Goal: Information Seeking & Learning: Learn about a topic

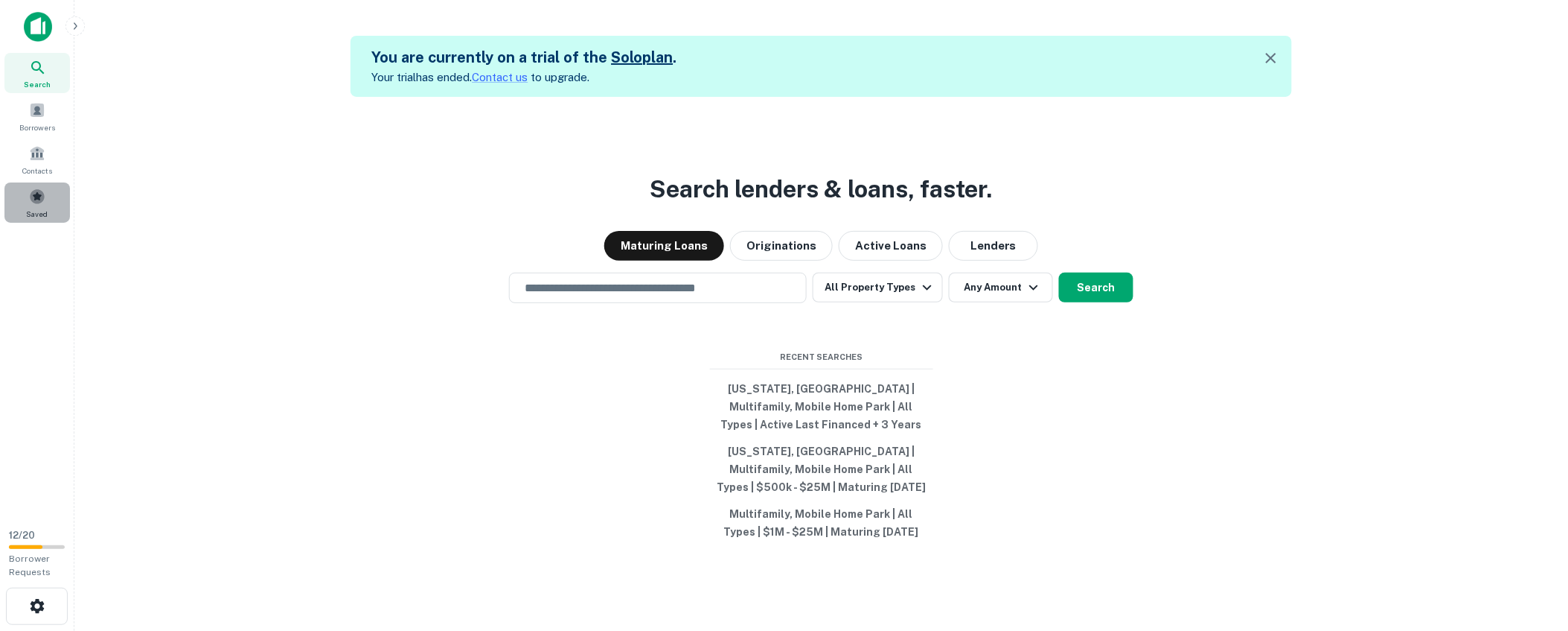
click at [27, 208] on span "Saved" at bounding box center [37, 213] width 21 height 12
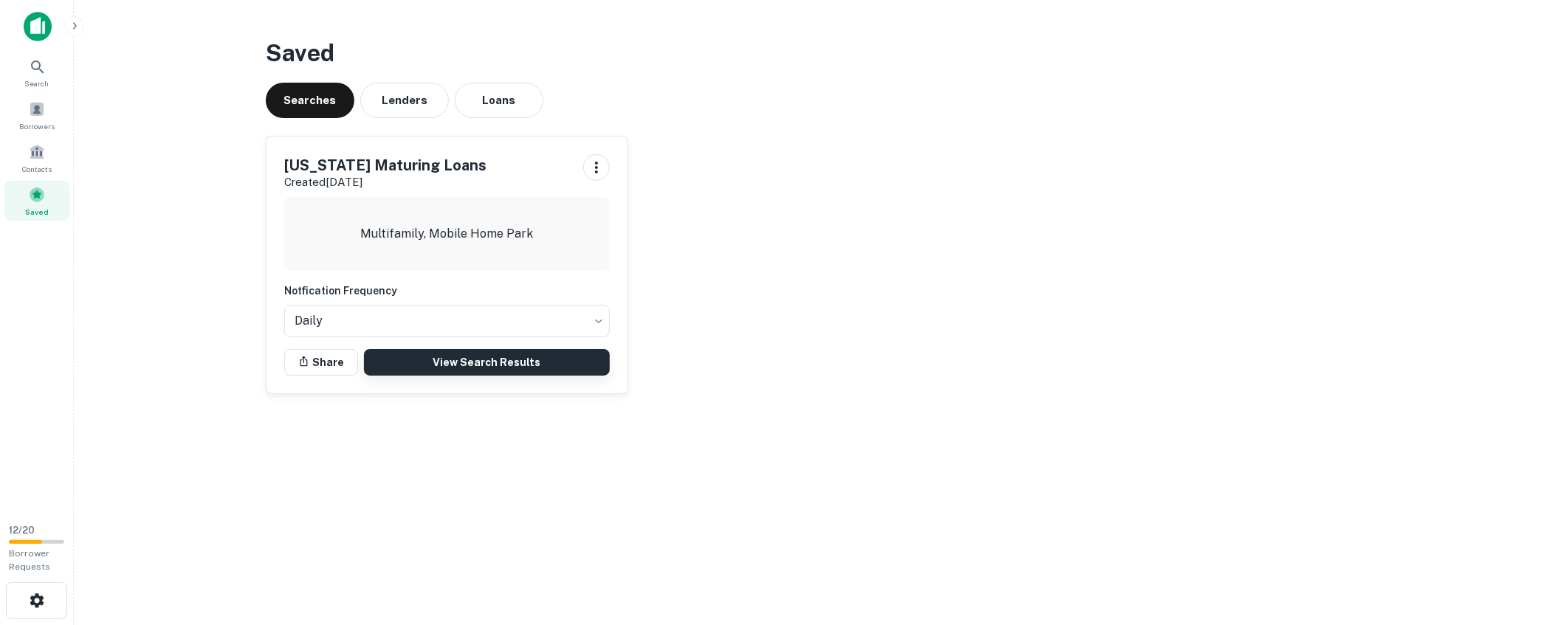
click at [534, 360] on link "View Search Results" at bounding box center [486, 362] width 245 height 26
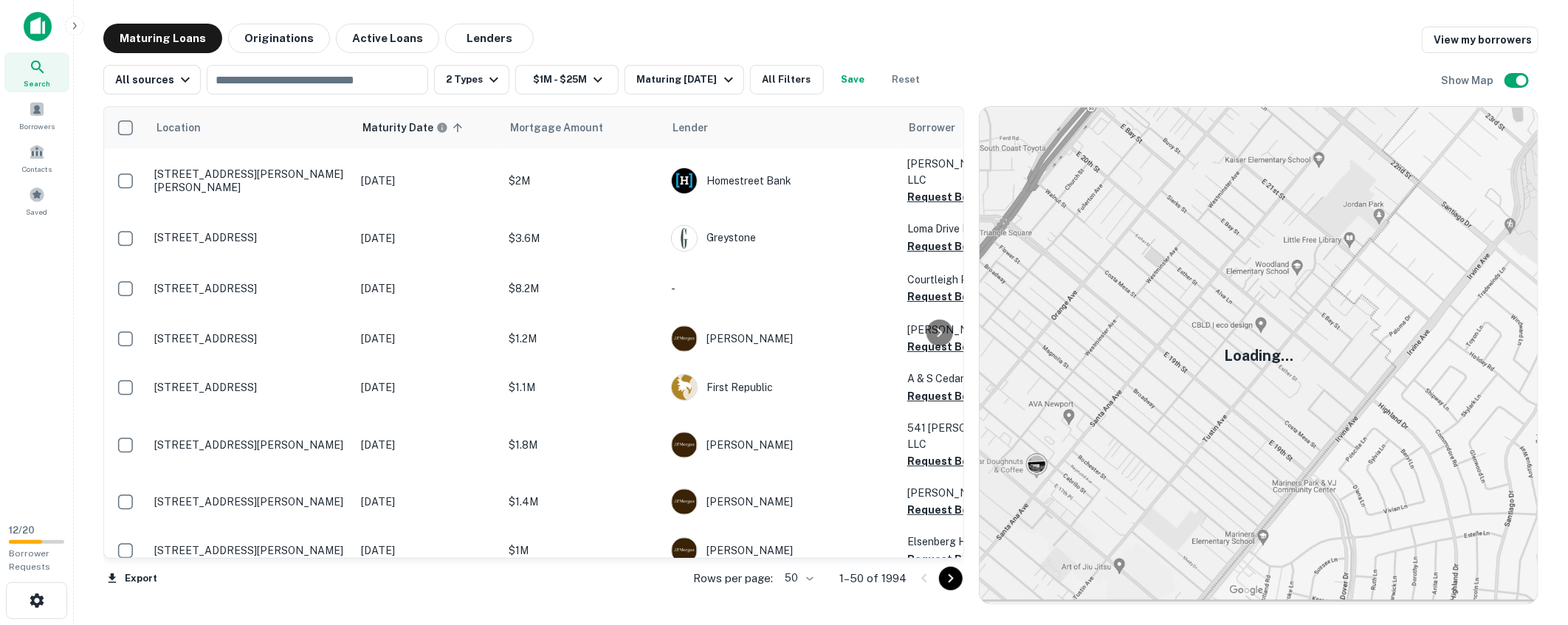
click at [952, 579] on icon "Go to next page" at bounding box center [952, 578] width 5 height 9
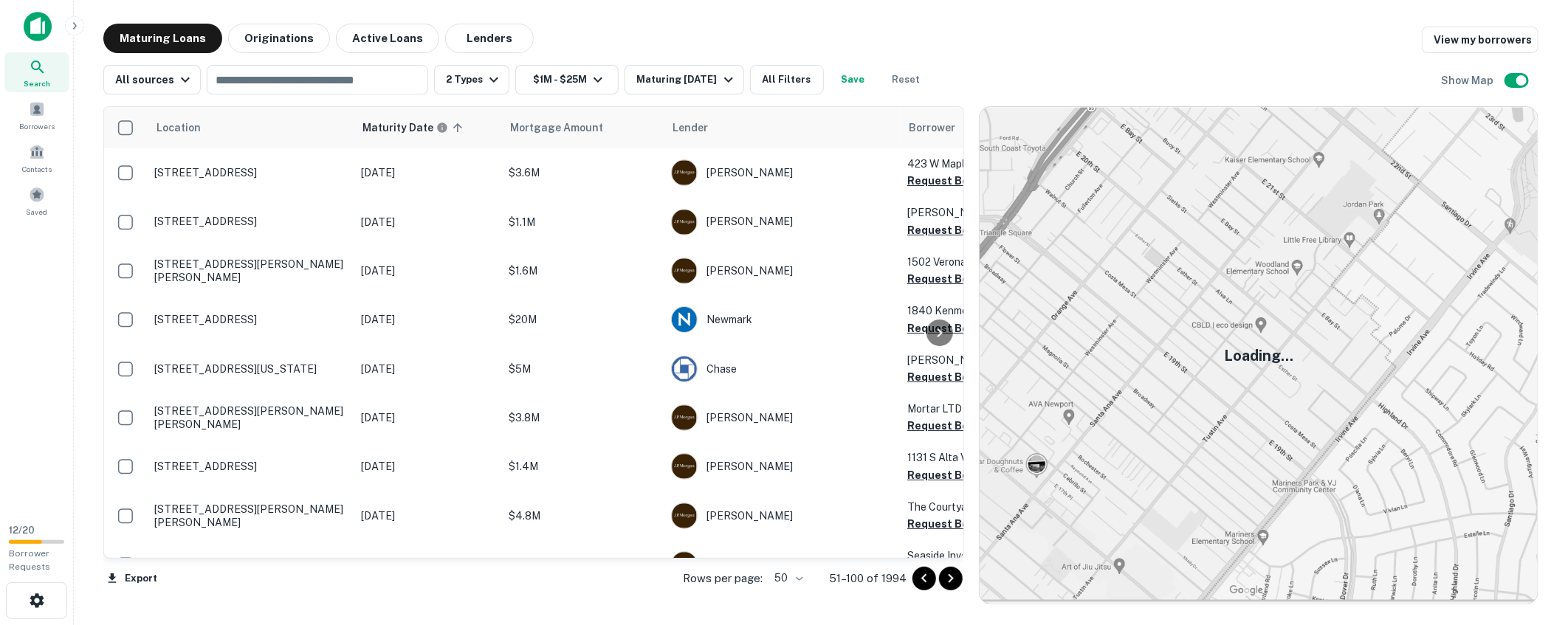
click at [952, 579] on icon "Go to next page" at bounding box center [952, 578] width 5 height 9
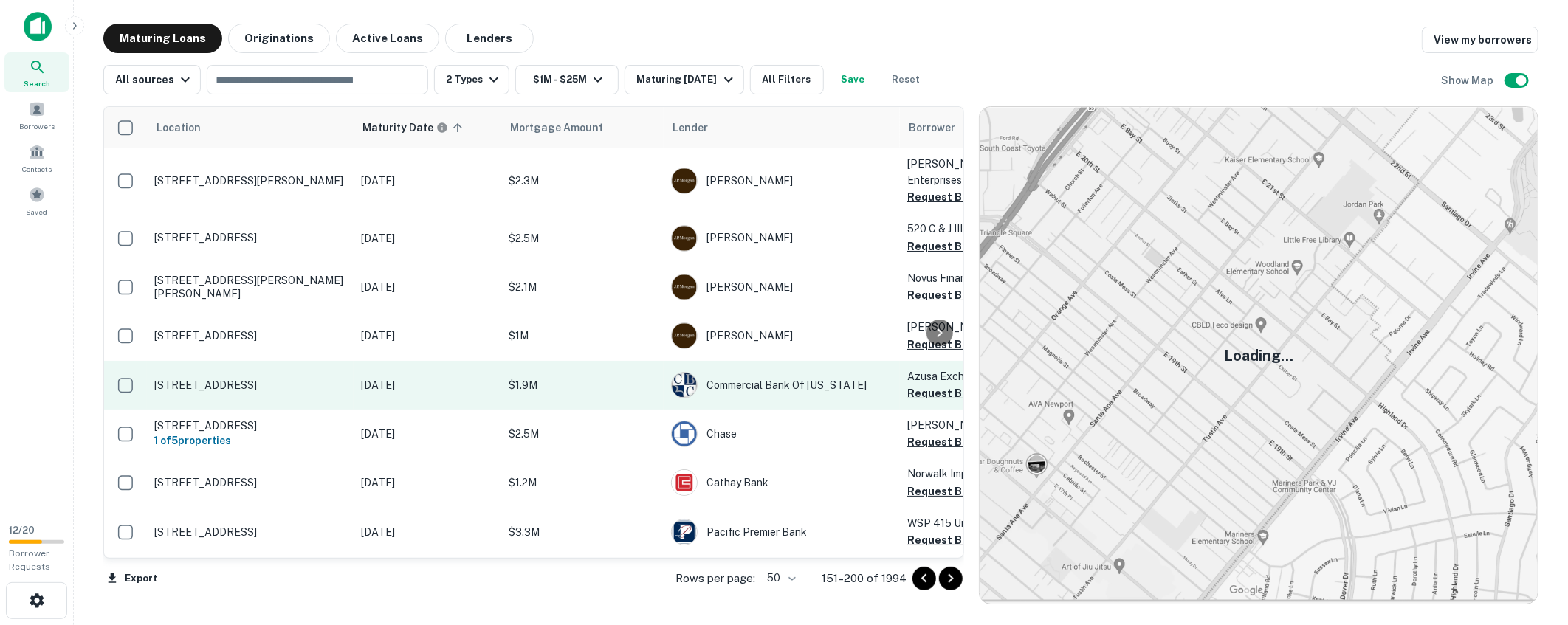
click at [246, 379] on p "6344 Camellia Ave North Hollywood, CA91606" at bounding box center [250, 385] width 192 height 13
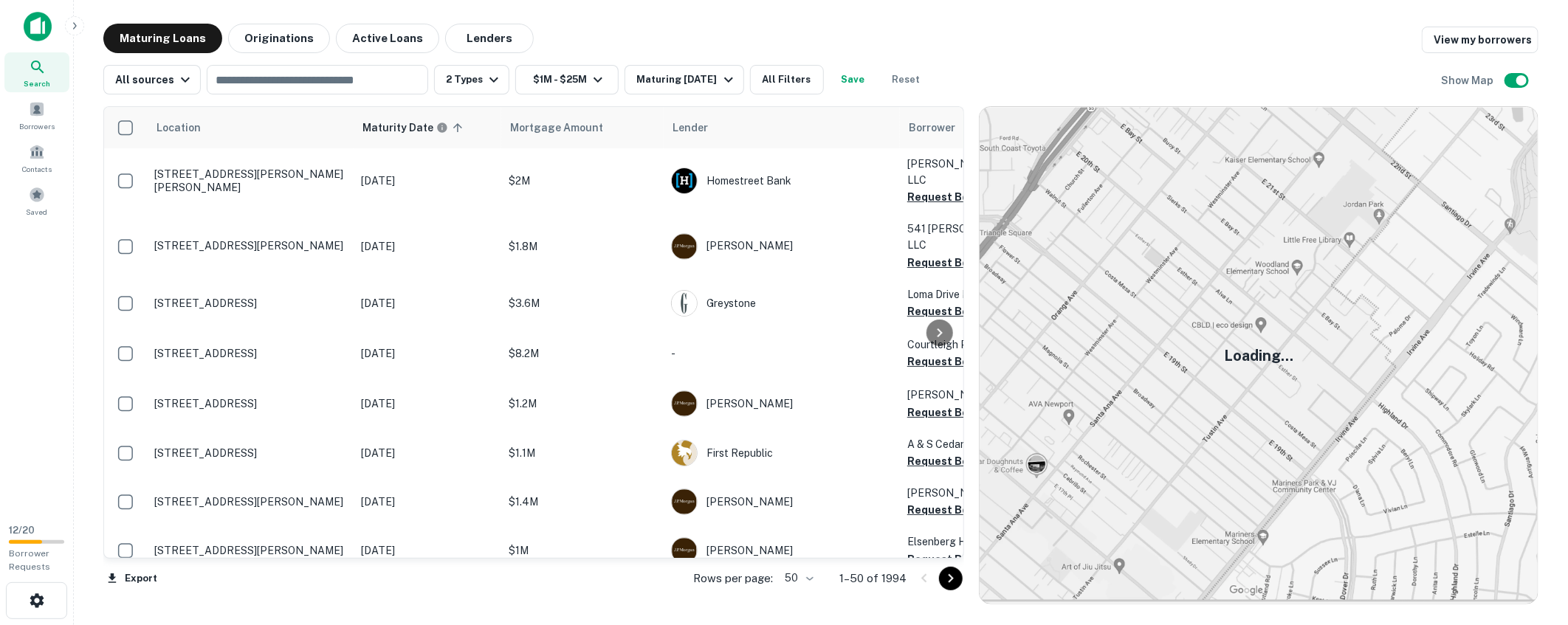
click at [1045, 53] on div "All sources ​ 2 Types $1M - $25M Maturing In 6 Months All Filters Save Reset Sh…" at bounding box center [821, 73] width 1435 height 41
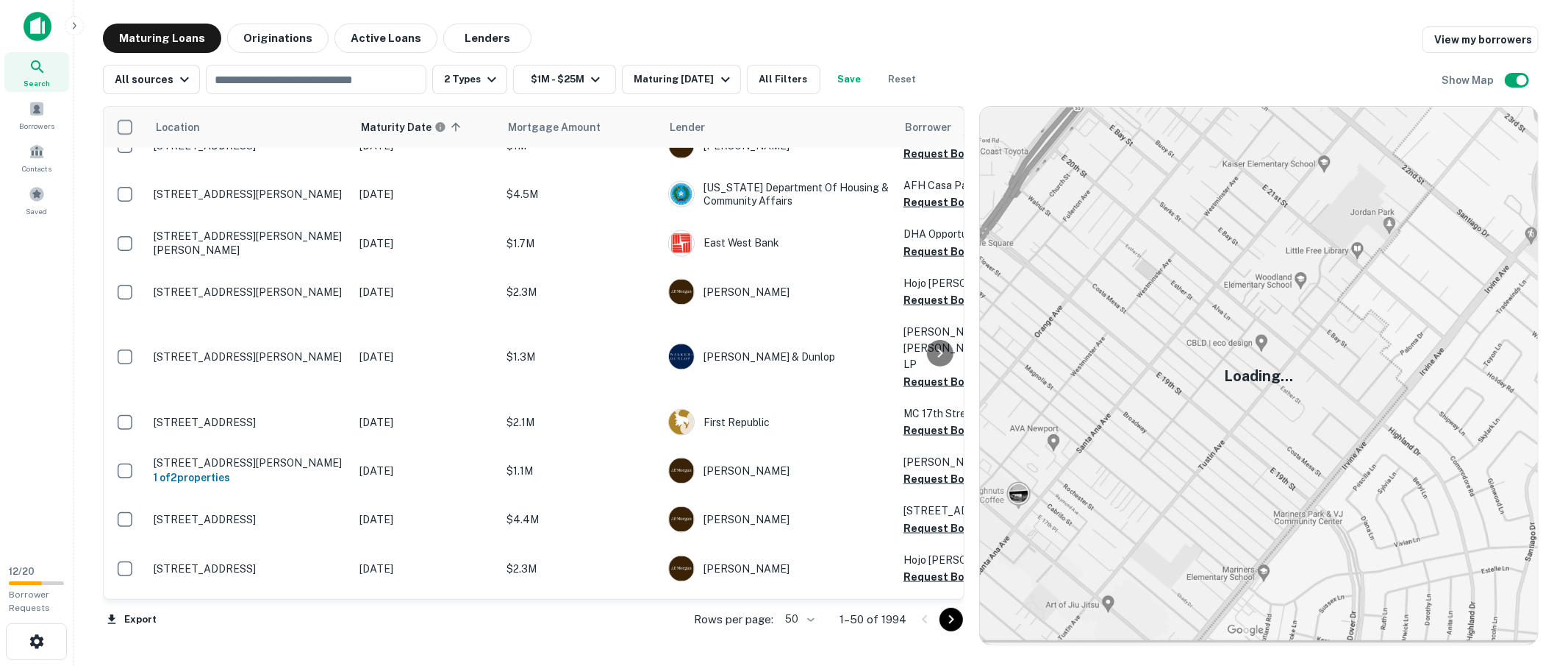
scroll to position [2043, 0]
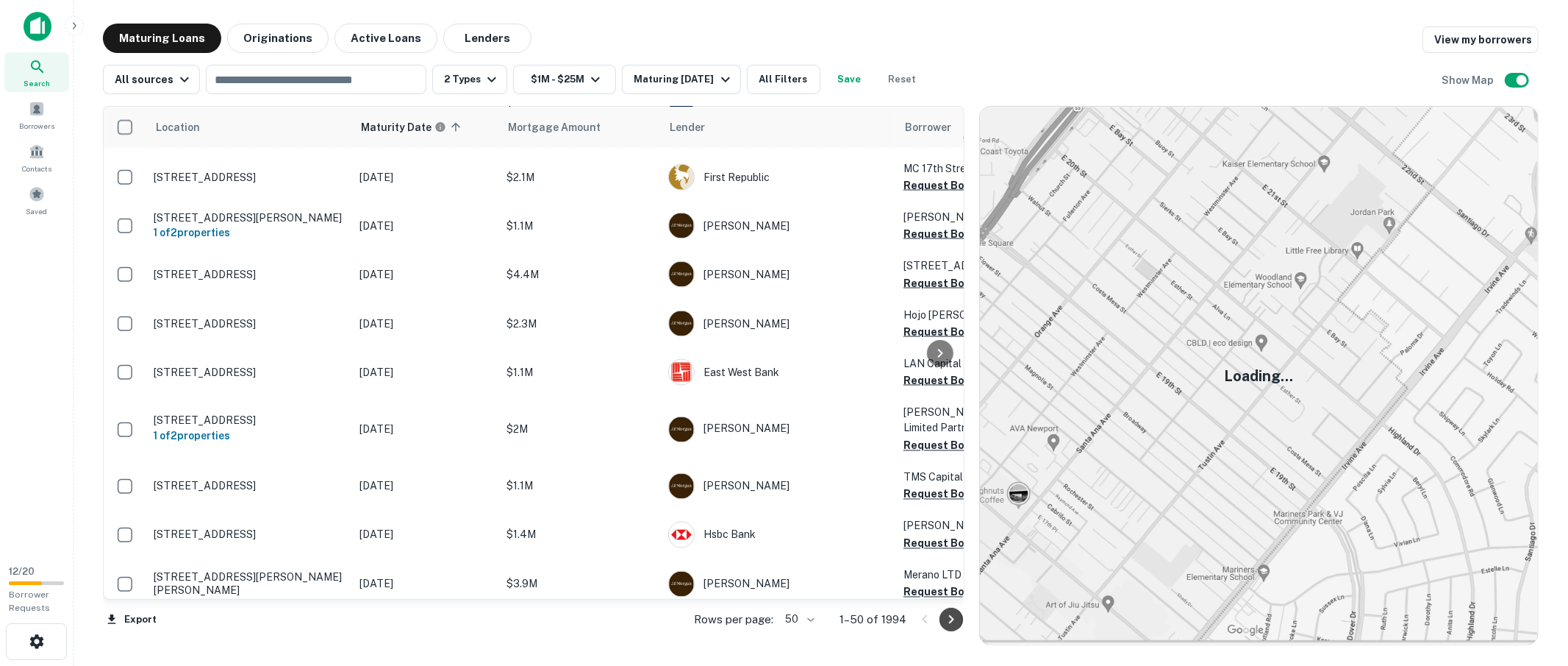
click at [950, 620] on icon "Go to next page" at bounding box center [951, 620] width 18 height 18
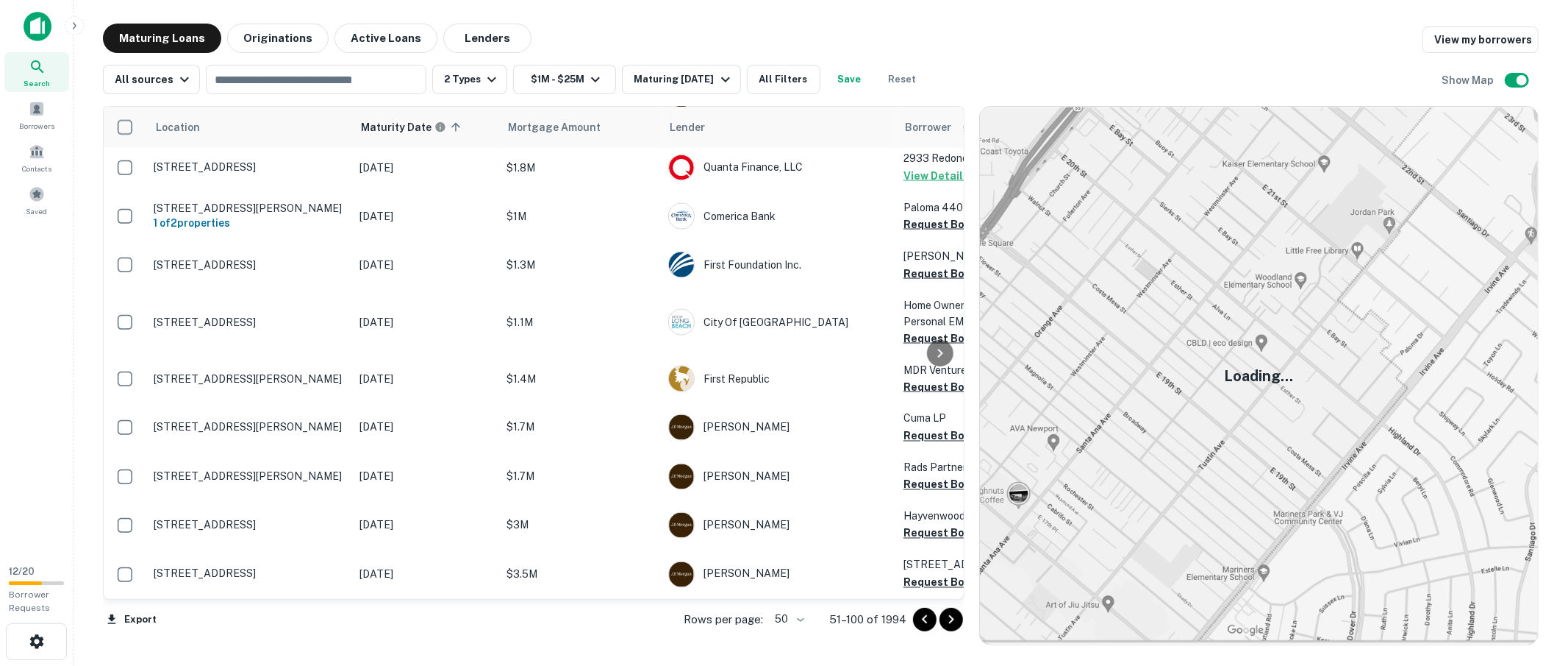
scroll to position [2046, 0]
click at [956, 621] on icon "Go to next page" at bounding box center [951, 620] width 18 height 18
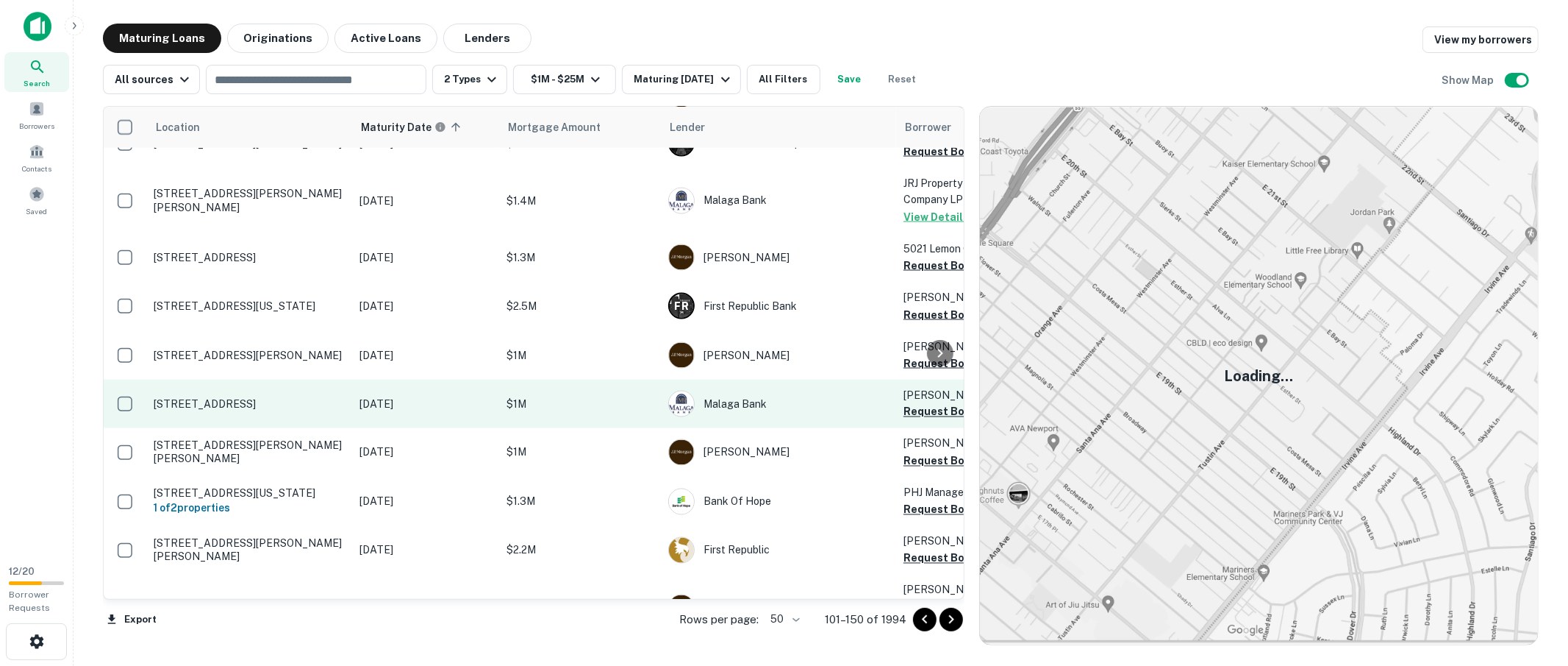
click at [249, 379] on td "391 Obispo Ave Long Beach, CA90814" at bounding box center [249, 403] width 206 height 48
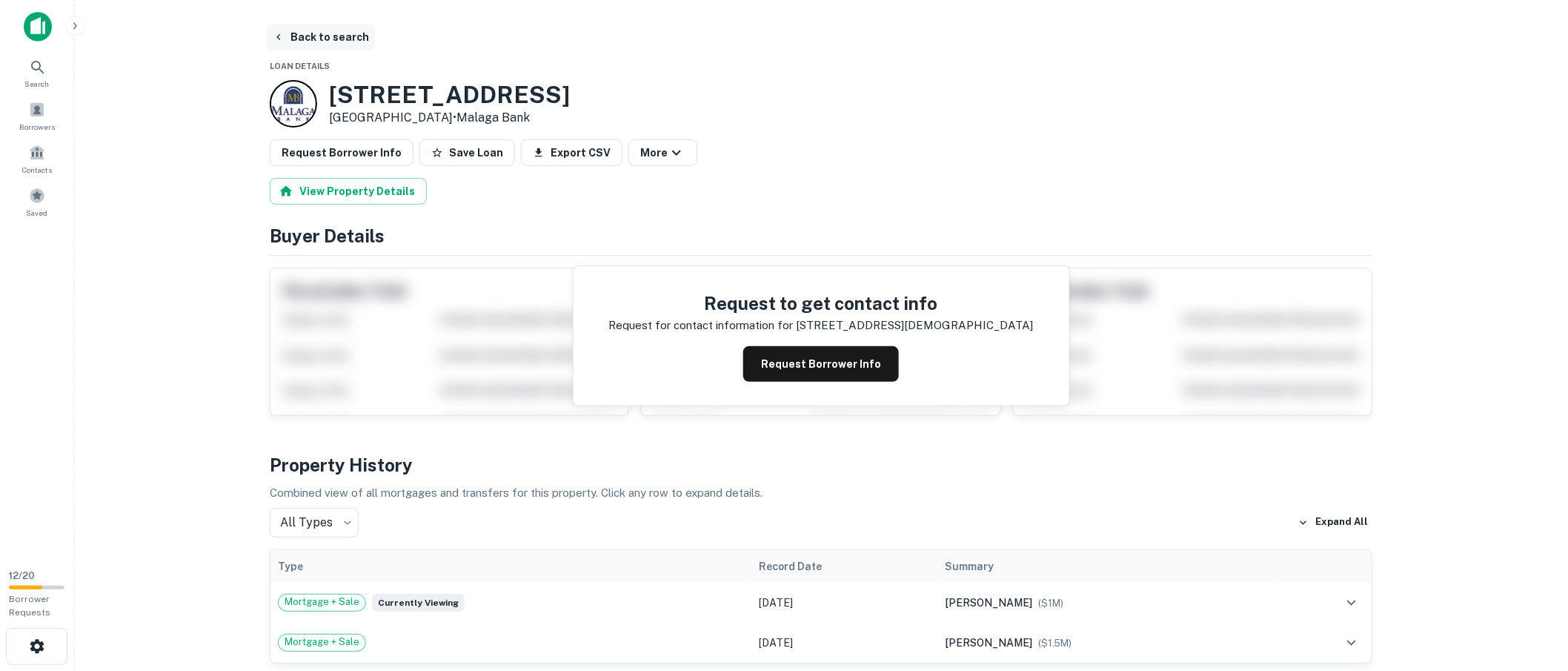
click at [336, 39] on button "Back to search" at bounding box center [320, 37] width 109 height 26
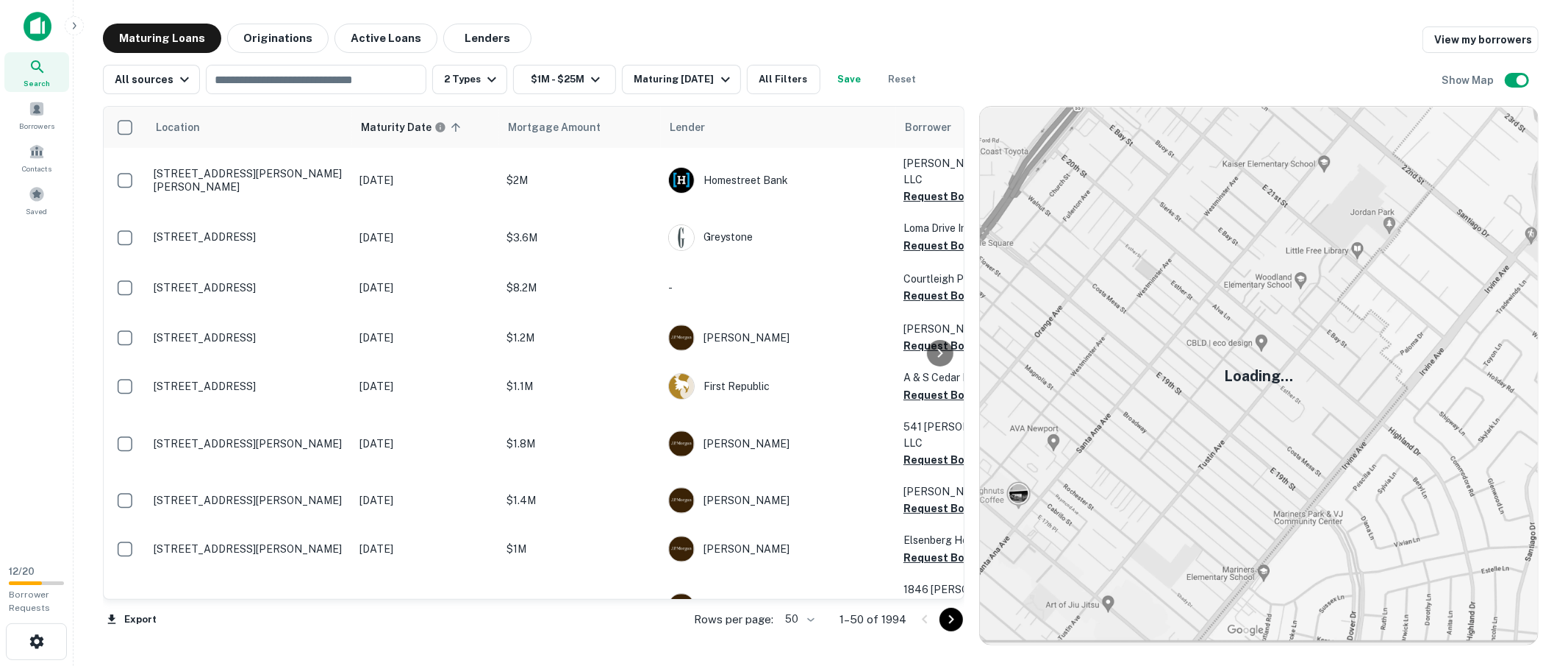
scroll to position [2043, 0]
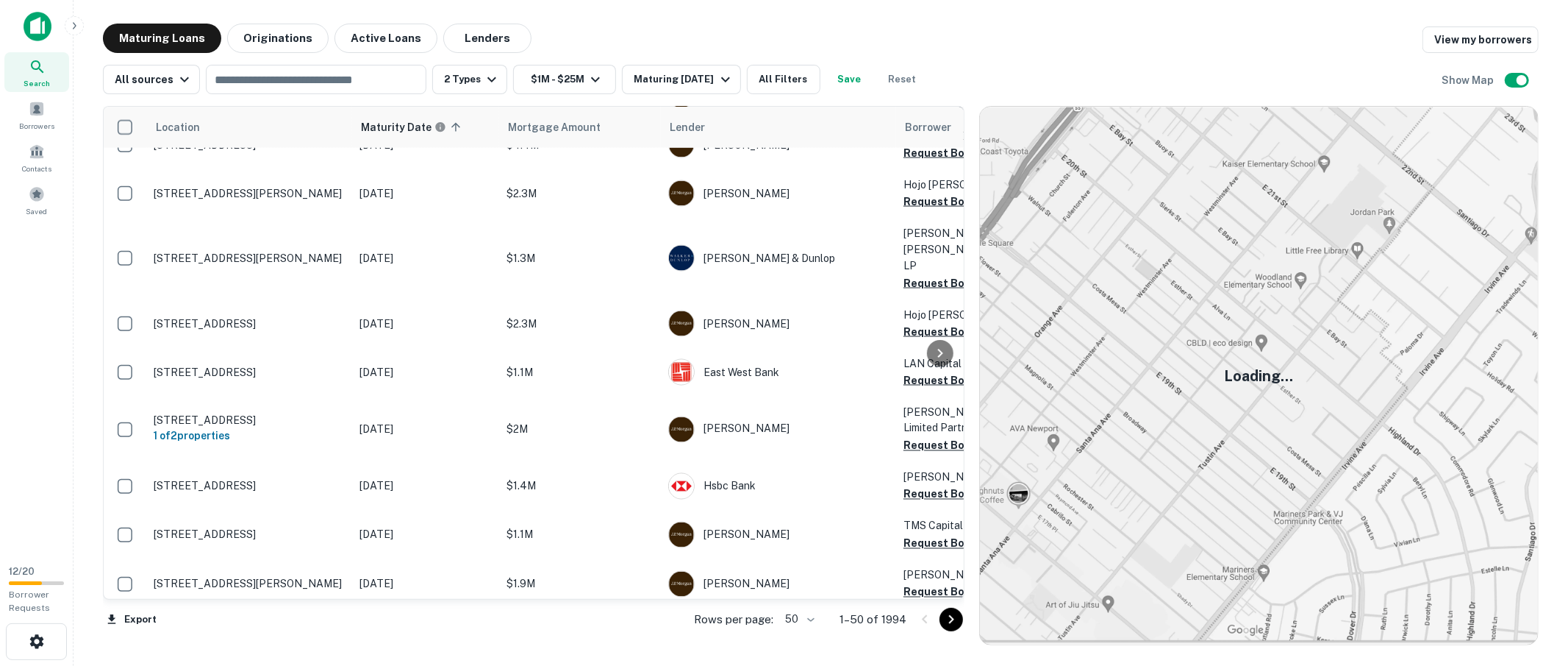
click at [957, 618] on icon "Go to next page" at bounding box center [951, 620] width 18 height 18
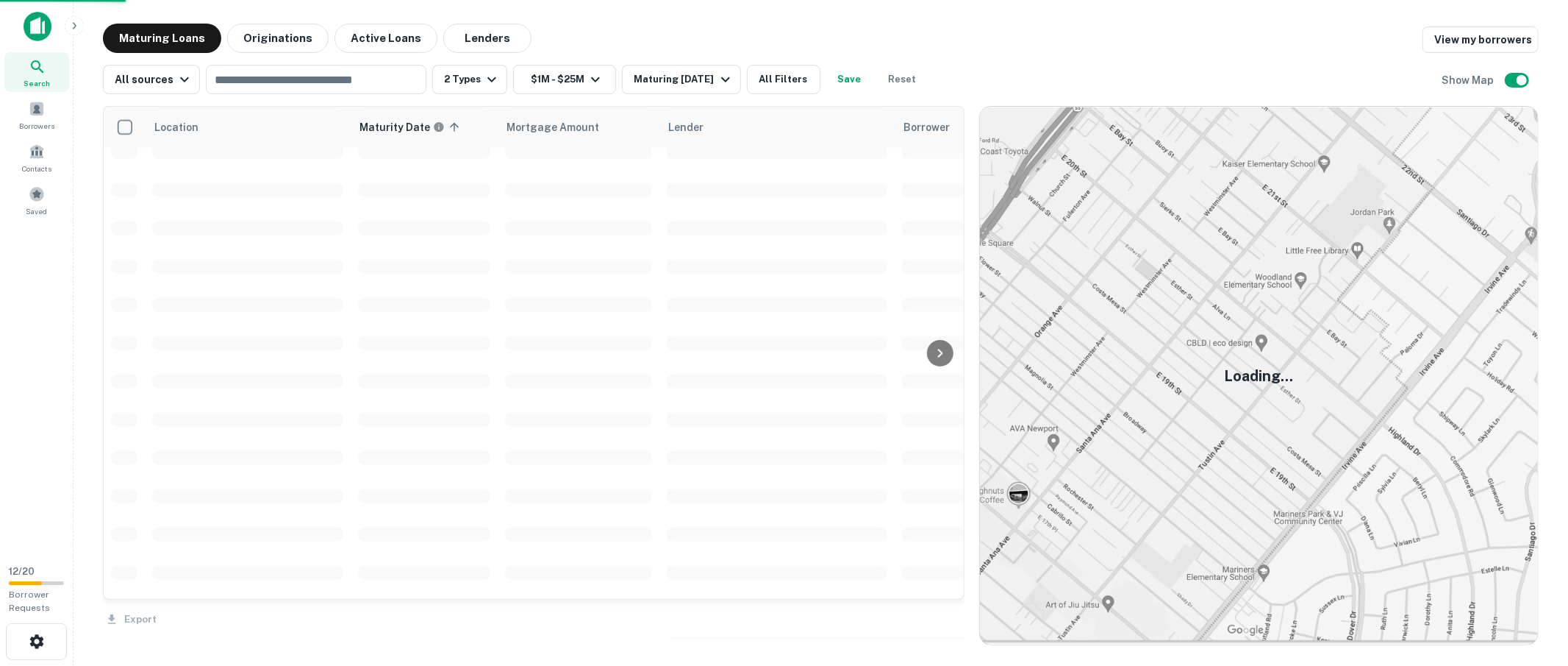
scroll to position [2046, 0]
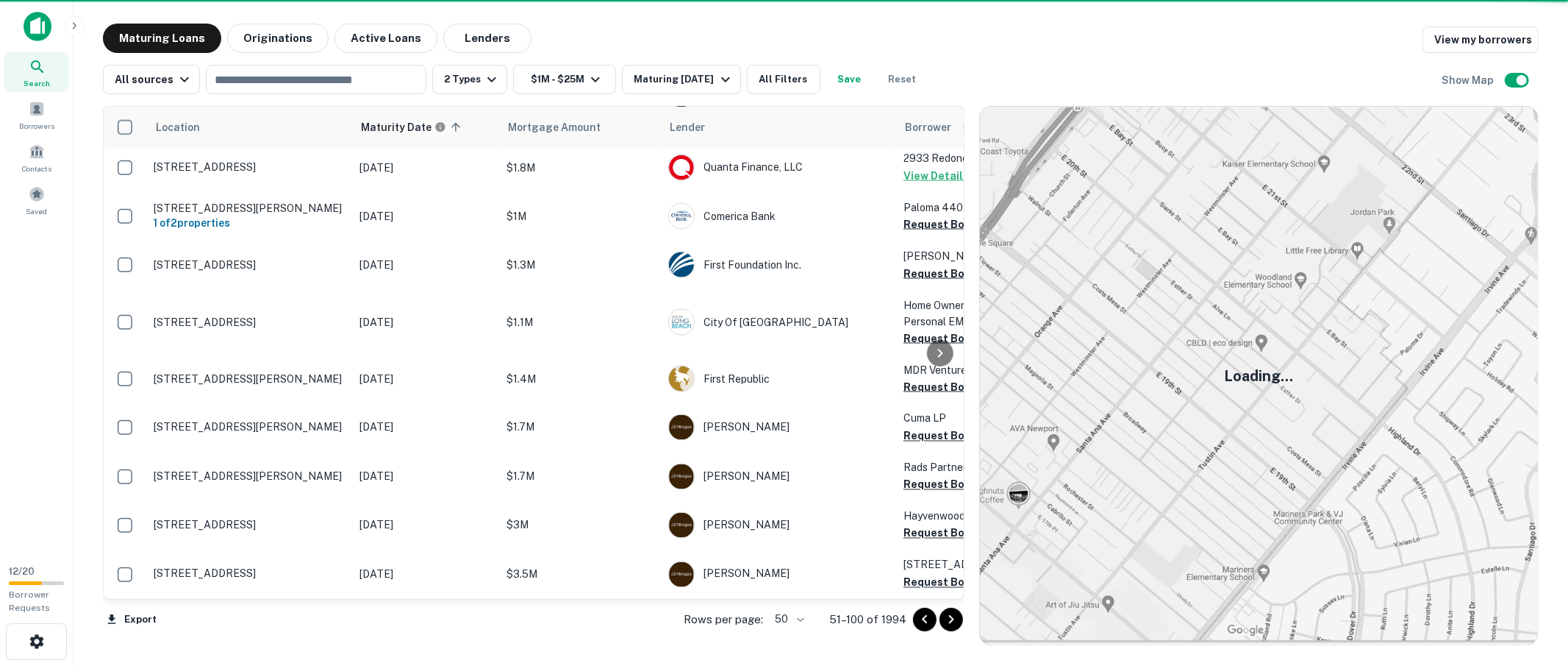
click at [954, 620] on icon "Go to next page" at bounding box center [951, 620] width 18 height 18
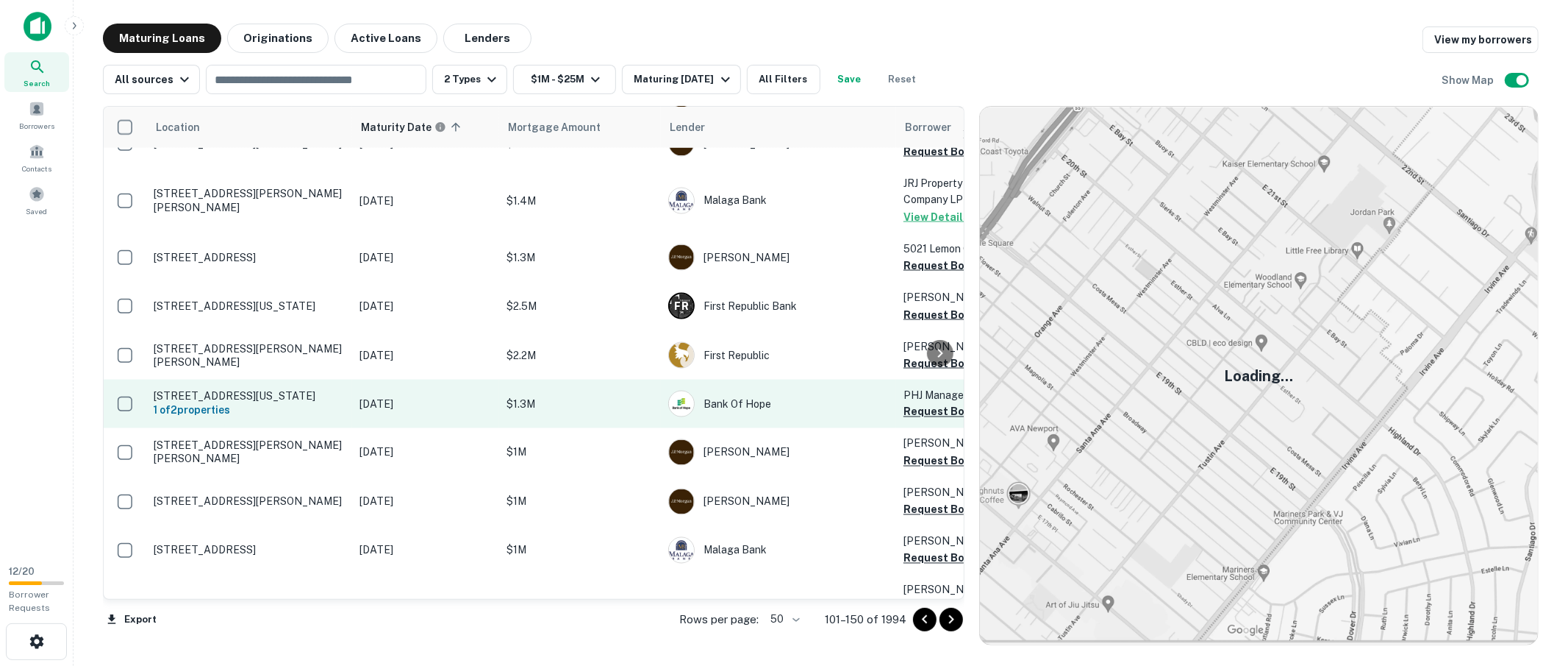
scroll to position [2062, 0]
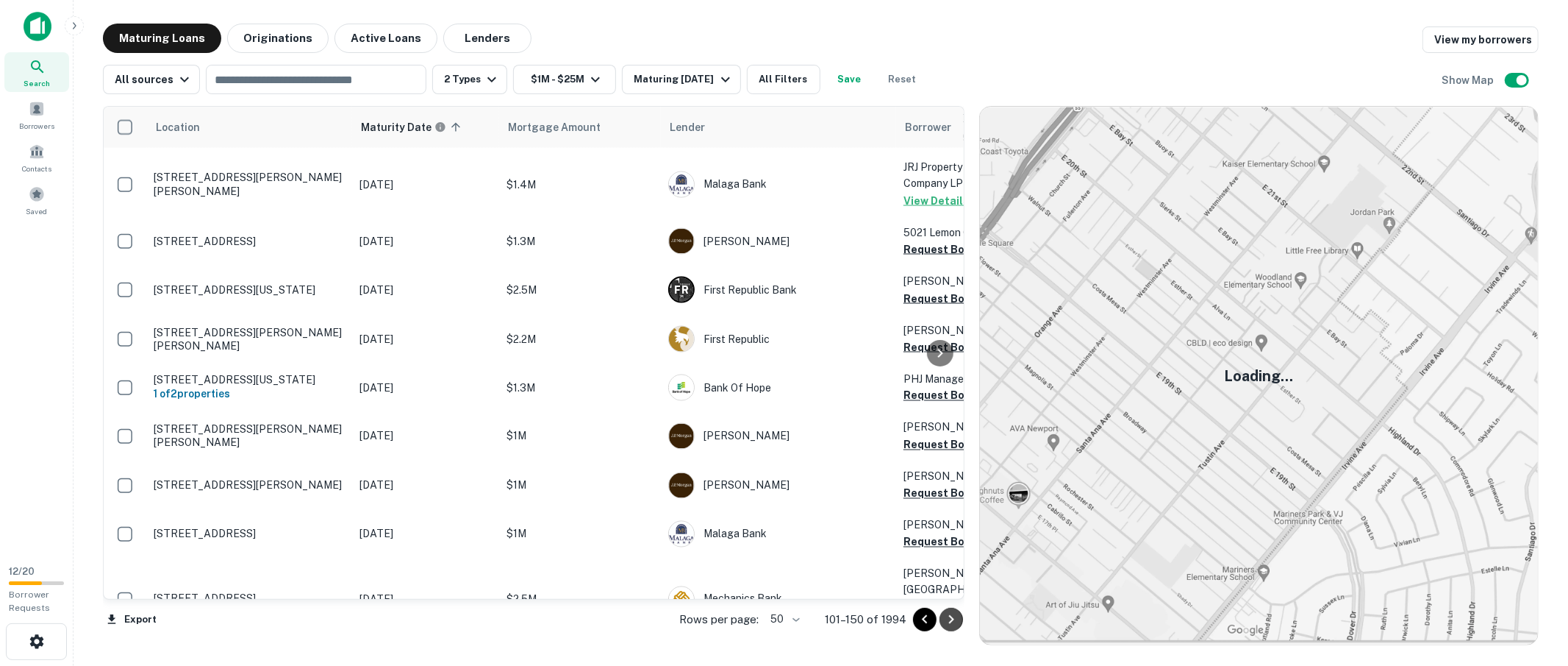
click at [954, 620] on icon "Go to next page" at bounding box center [951, 620] width 18 height 18
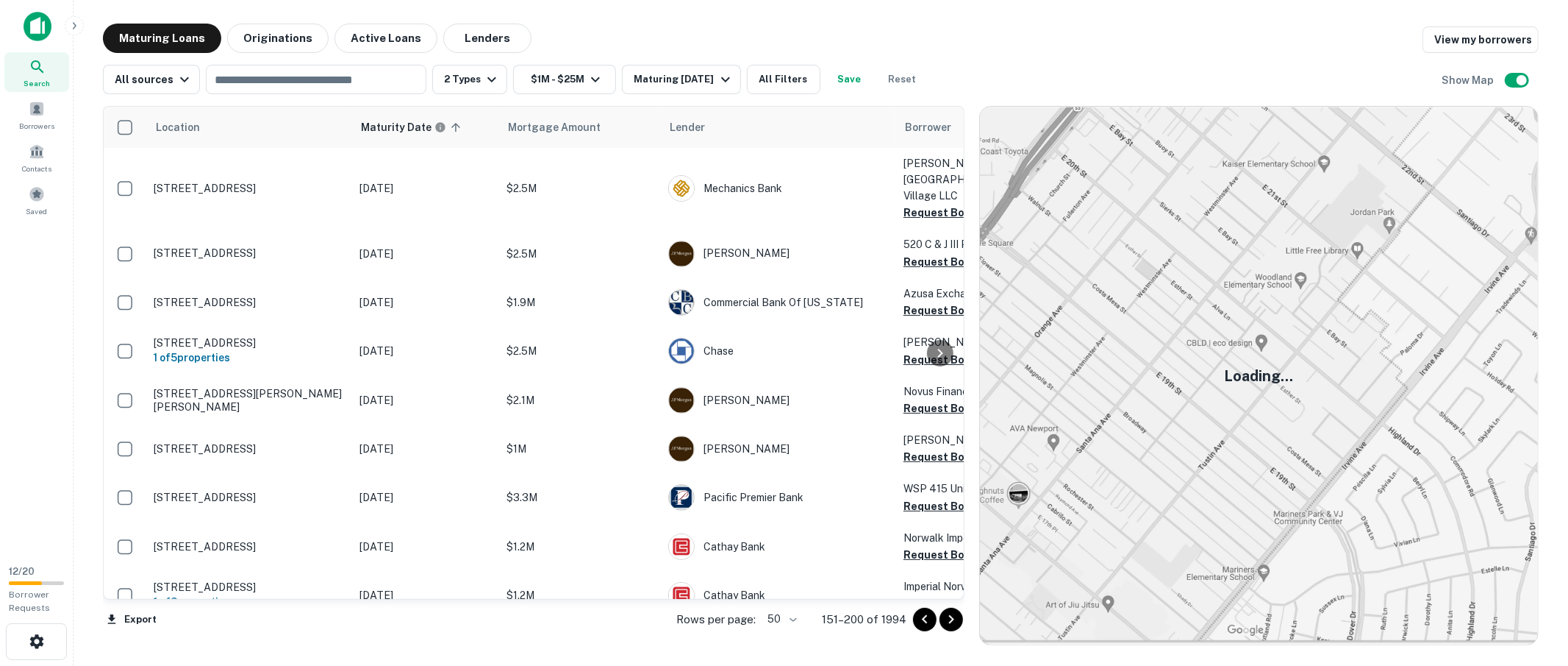
click at [633, 27] on div "Maturing Loans Originations Active Loans Lenders View my borrowers" at bounding box center [821, 39] width 1436 height 30
click at [619, 39] on div "Maturing Loans Originations Active Loans Lenders View my borrowers" at bounding box center [821, 39] width 1436 height 30
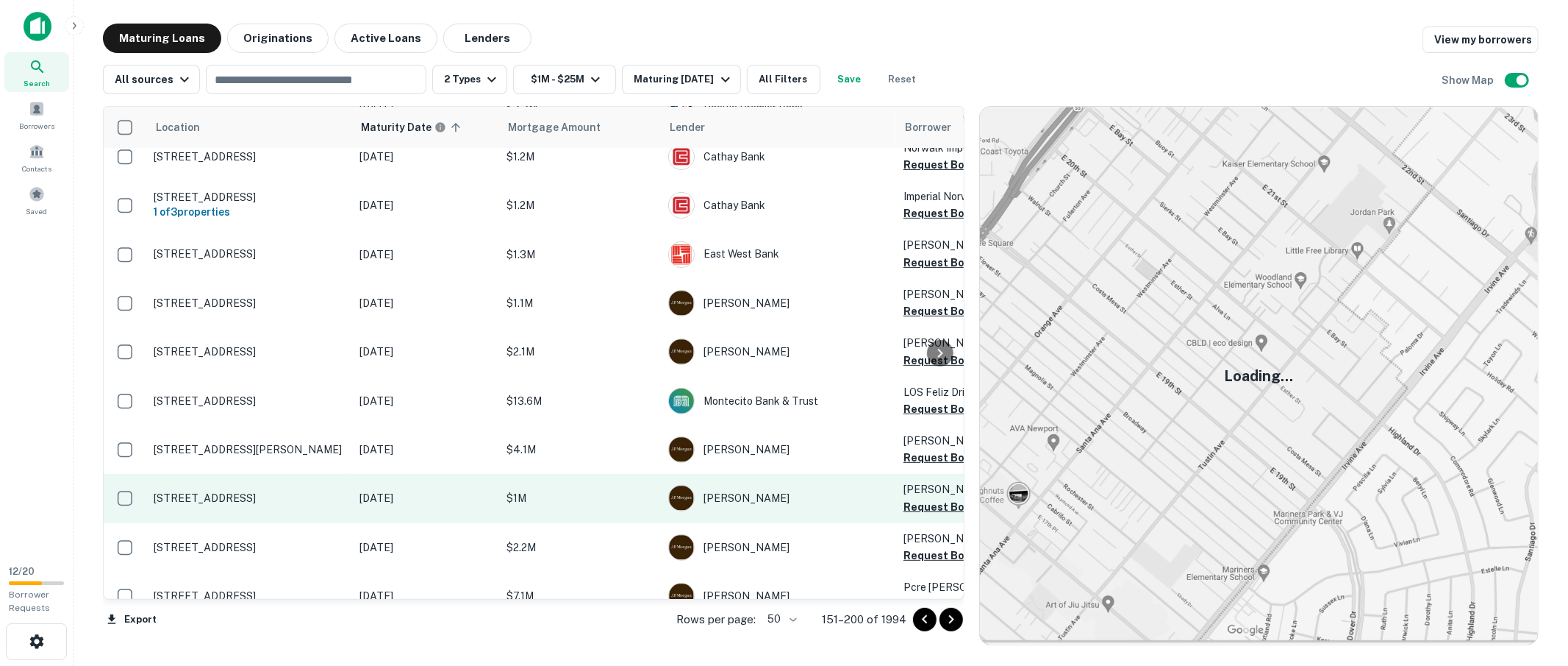
scroll to position [391, 0]
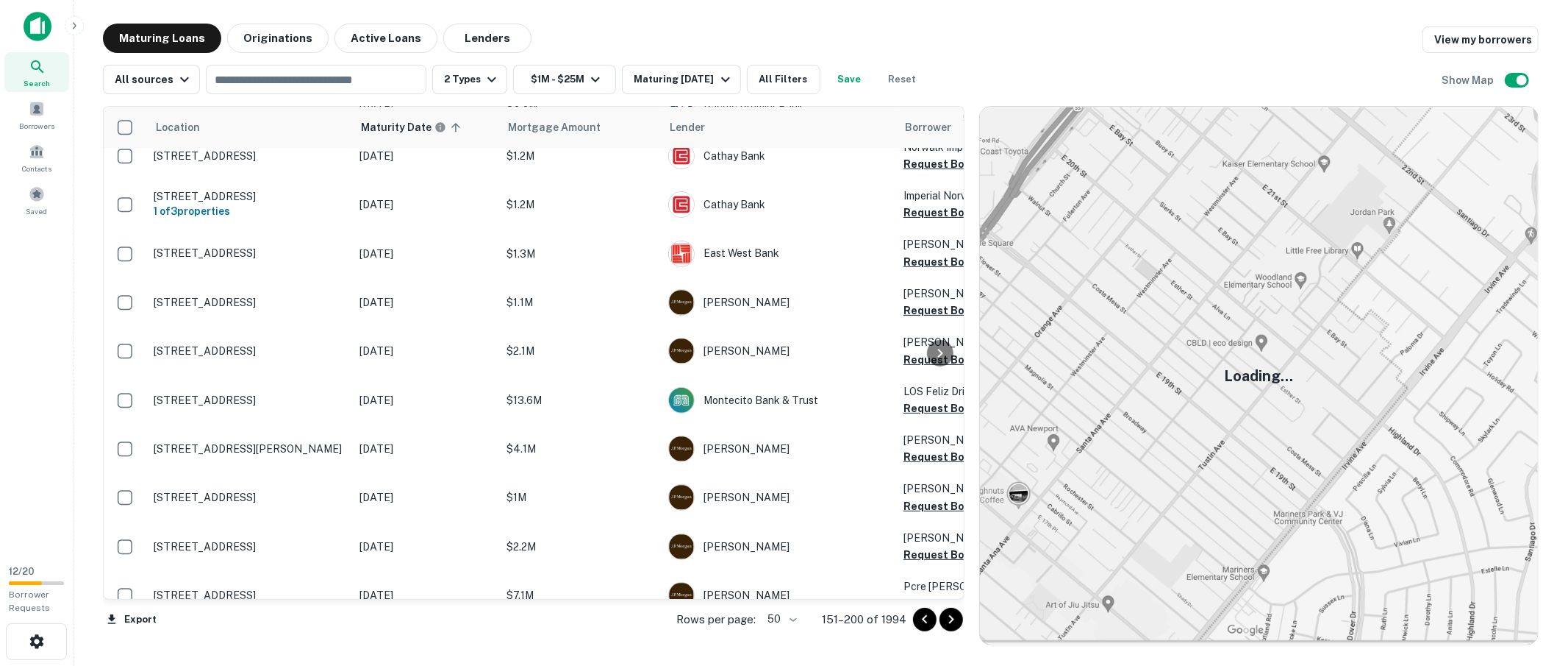
click at [591, 33] on div "Maturing Loans Originations Active Loans Lenders View my borrowers" at bounding box center [821, 39] width 1436 height 30
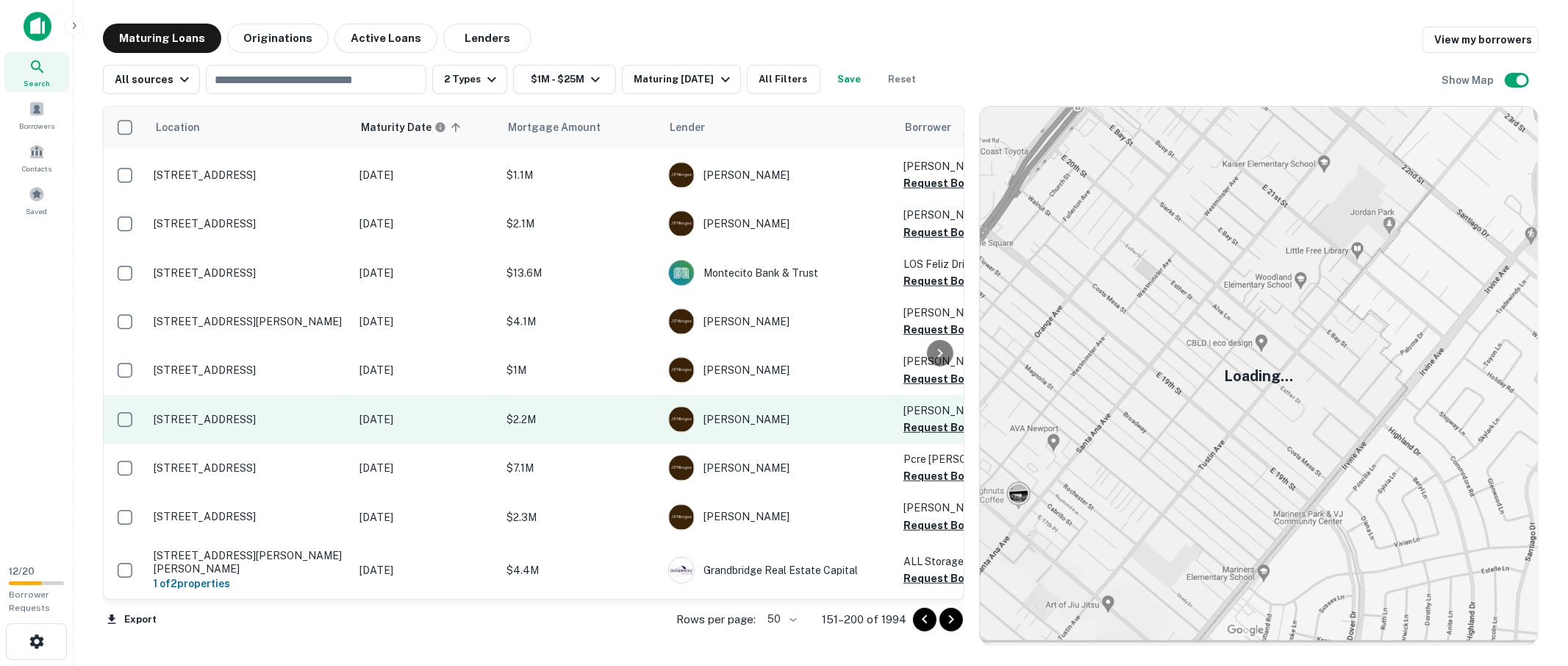
scroll to position [523, 0]
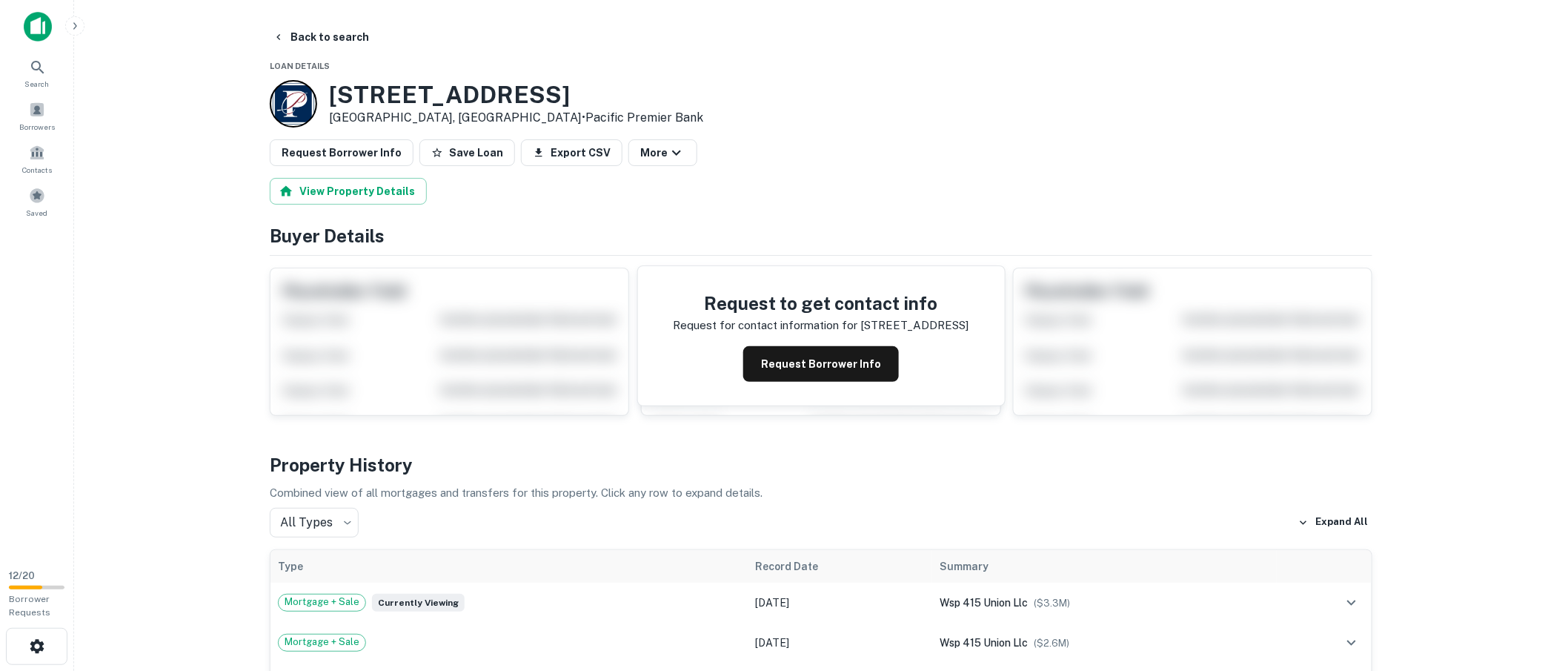
click at [168, 268] on main "Back to search Loan Details [STREET_ADDRESS] • Pacific Premier Bank Request Bor…" at bounding box center [821, 336] width 1494 height 671
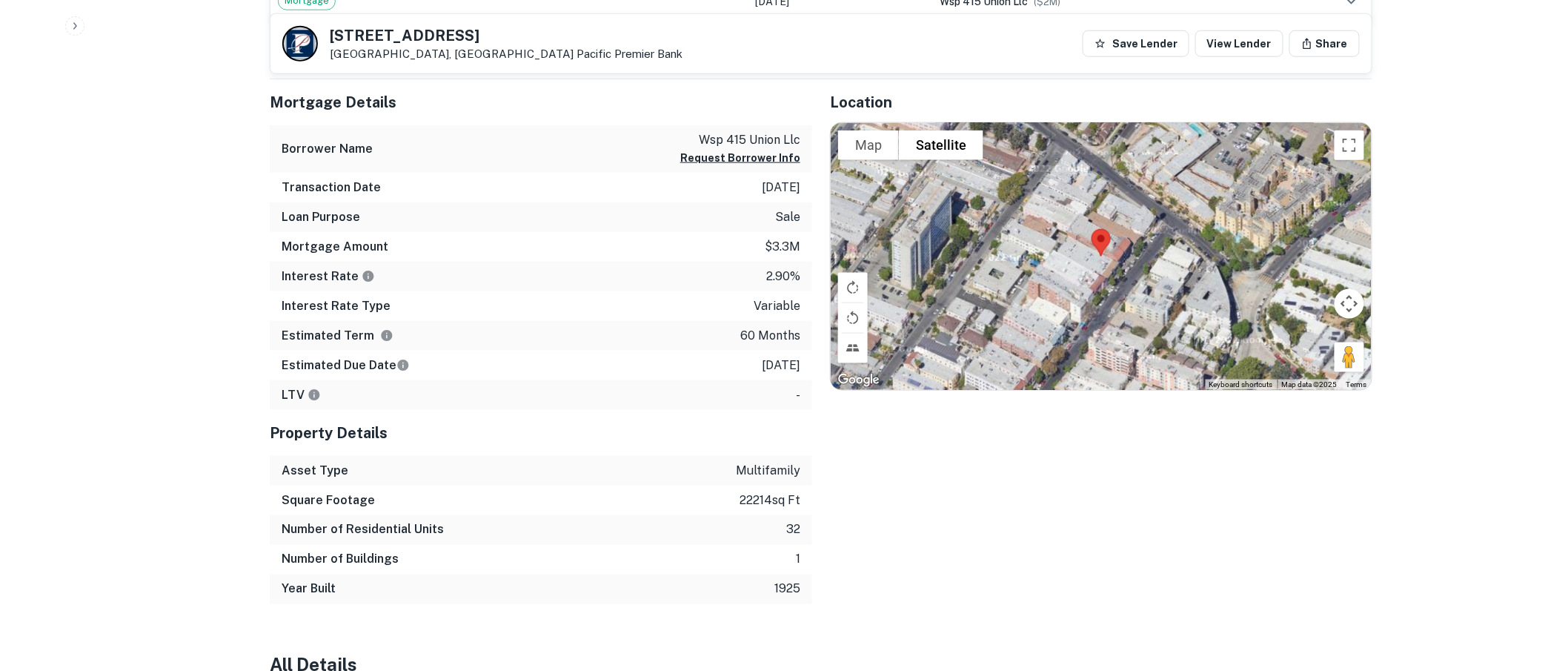
scroll to position [686, 0]
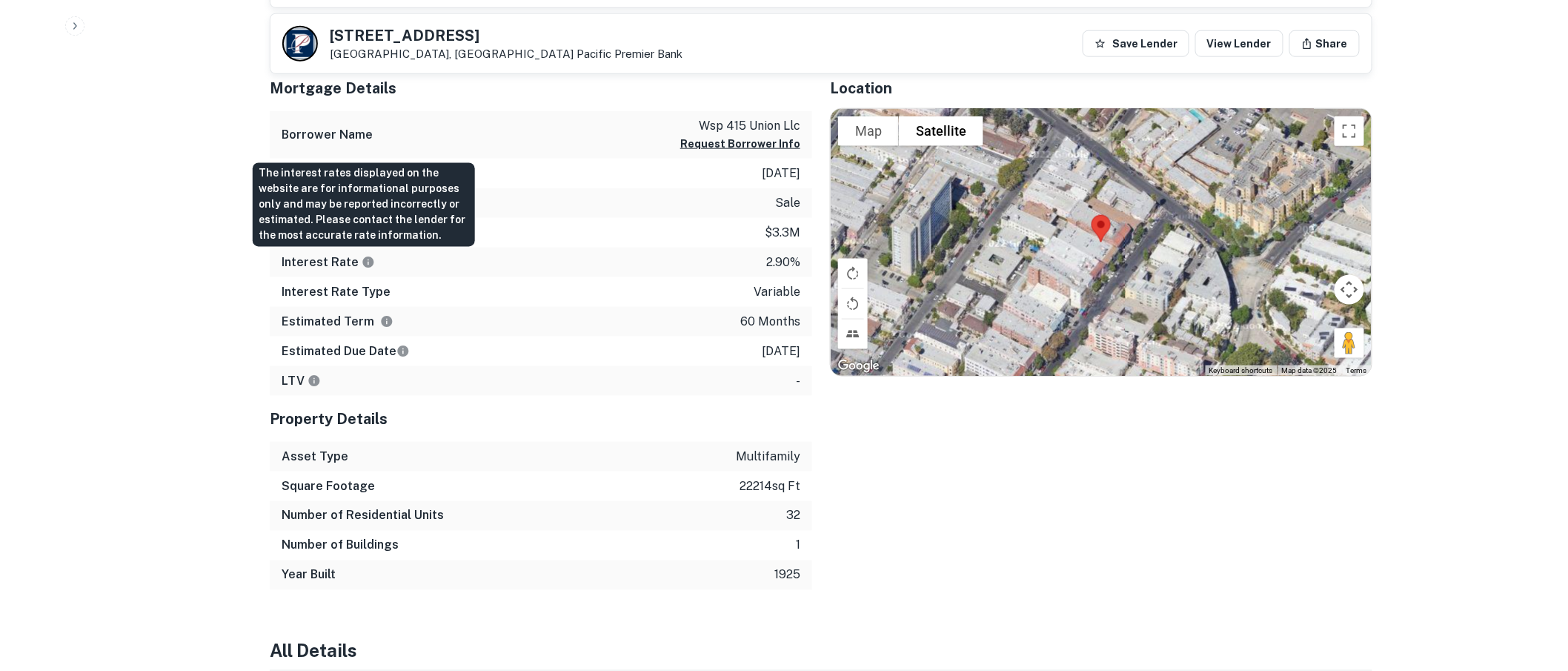
click at [366, 265] on icon "The interest rates displayed on the website are for informational purposes only…" at bounding box center [368, 261] width 11 height 11
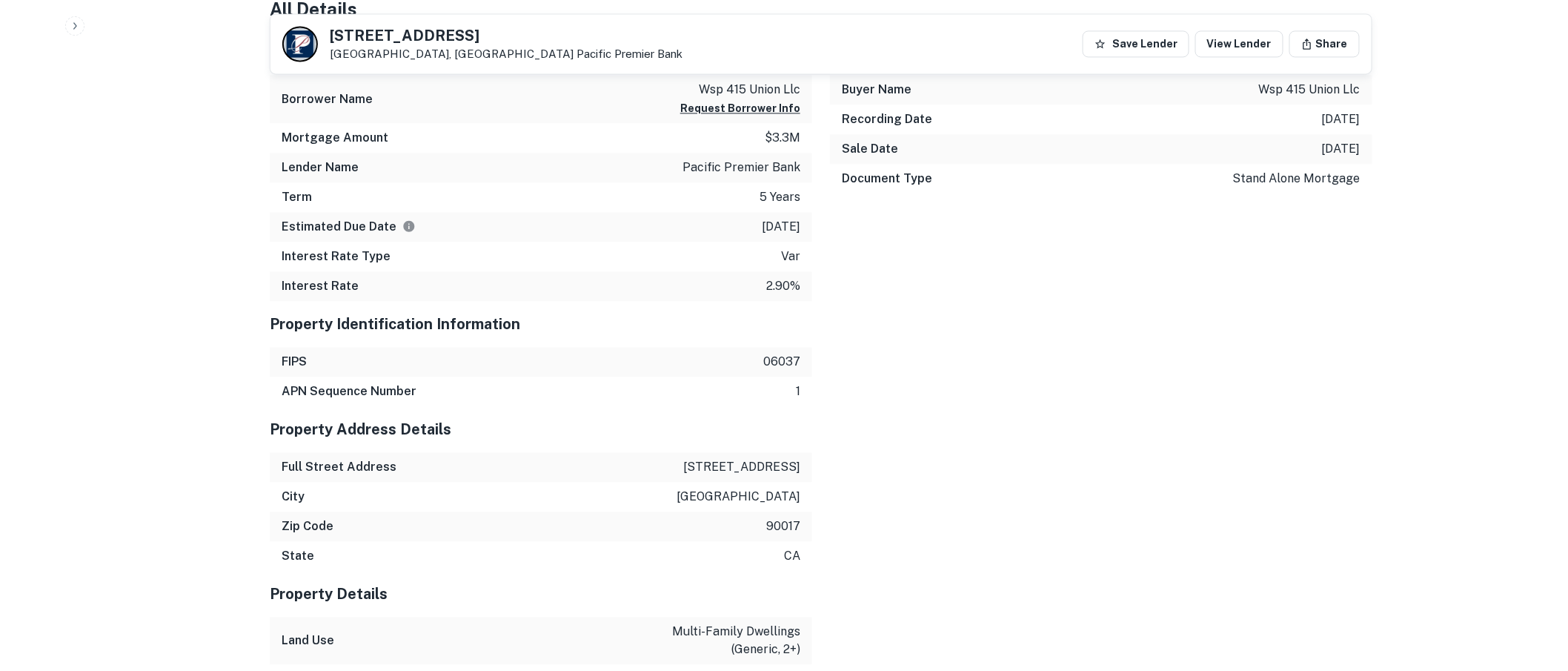
scroll to position [1224, 0]
